Goal: Find specific page/section: Find specific page/section

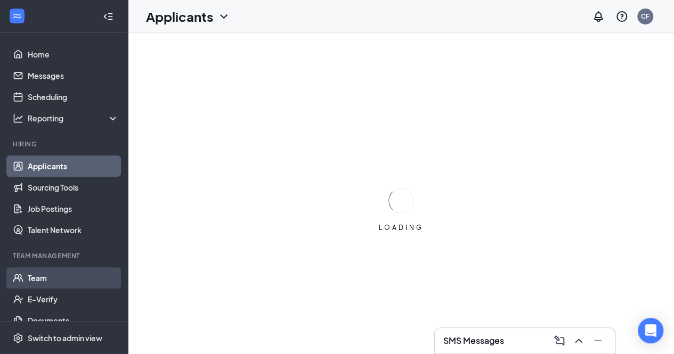
click at [35, 271] on link "Team" at bounding box center [73, 278] width 91 height 21
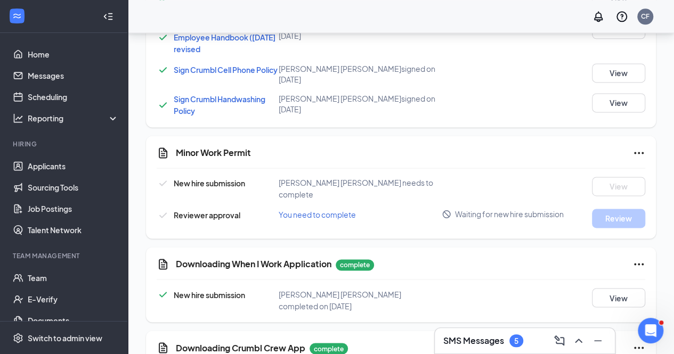
scroll to position [717, 0]
click at [638, 152] on icon "Ellipses" at bounding box center [639, 153] width 10 height 2
click at [490, 258] on div "Downloading When I Work Application complete" at bounding box center [410, 264] width 469 height 13
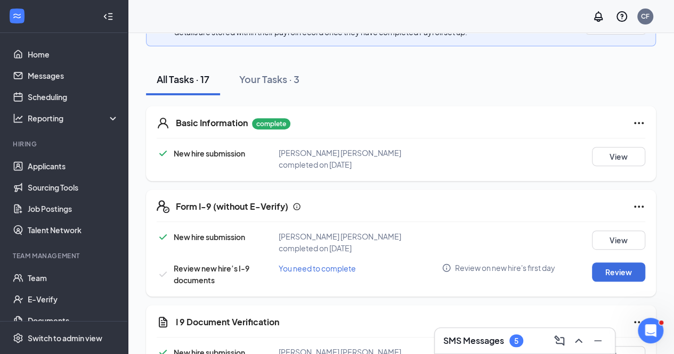
scroll to position [0, 0]
